Goal: Task Accomplishment & Management: Manage account settings

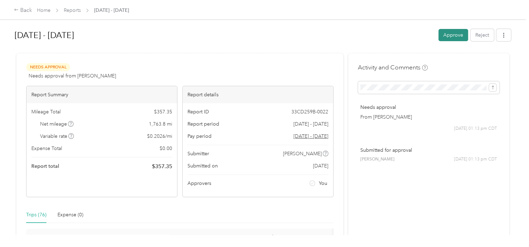
click at [455, 37] on button "Approve" at bounding box center [453, 35] width 30 height 12
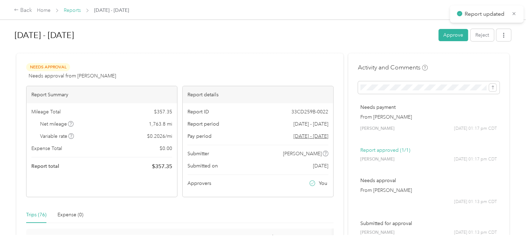
click at [71, 10] on link "Reports" at bounding box center [72, 10] width 17 height 6
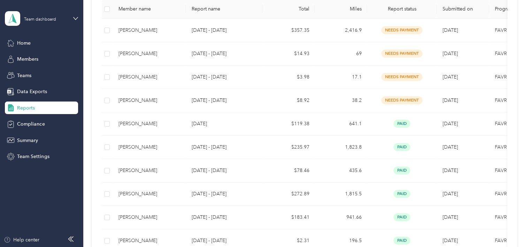
scroll to position [111, 0]
